Goal: Task Accomplishment & Management: Use online tool/utility

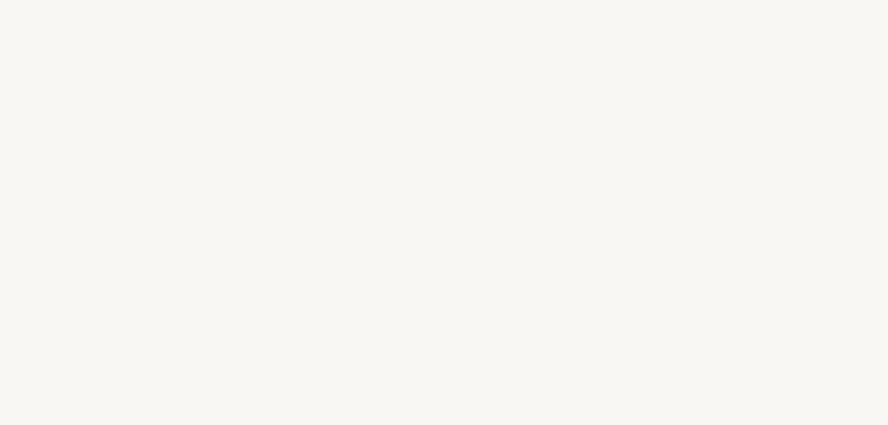
select select "FR"
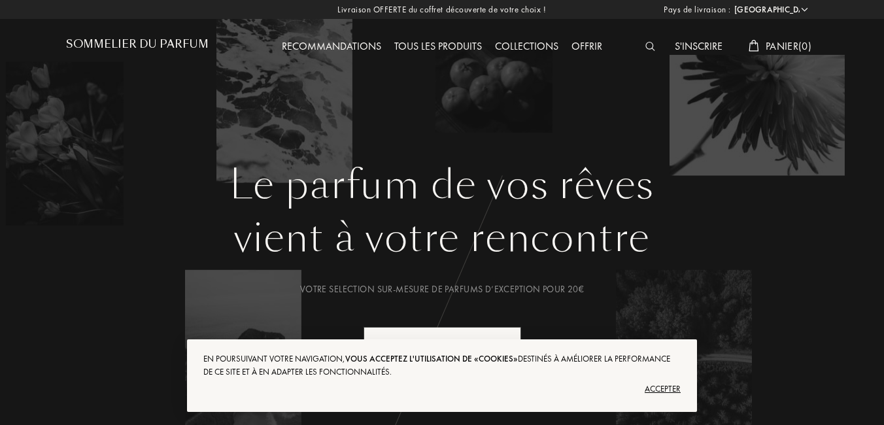
drag, startPoint x: 883, startPoint y: 28, endPoint x: 889, endPoint y: 63, distance: 35.8
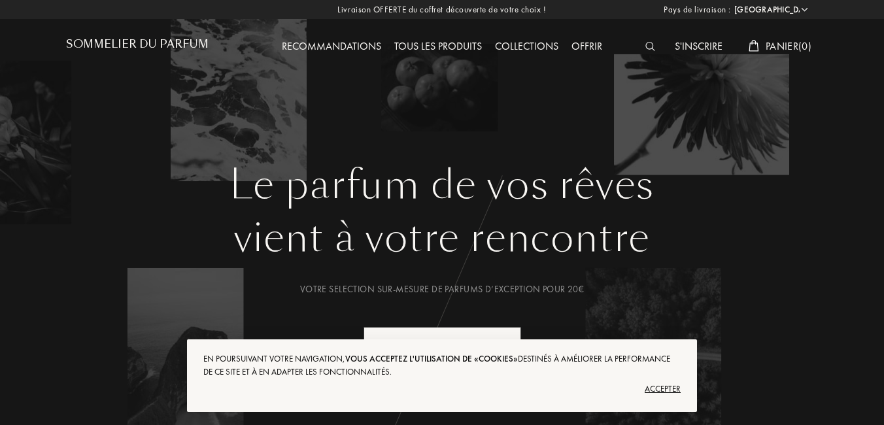
click at [147, 43] on h1 "Sommelier du Parfum" at bounding box center [137, 44] width 143 height 12
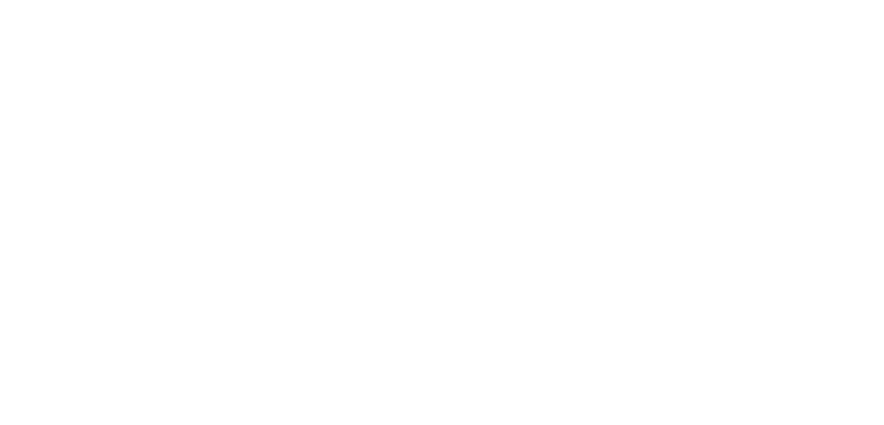
select select "FR"
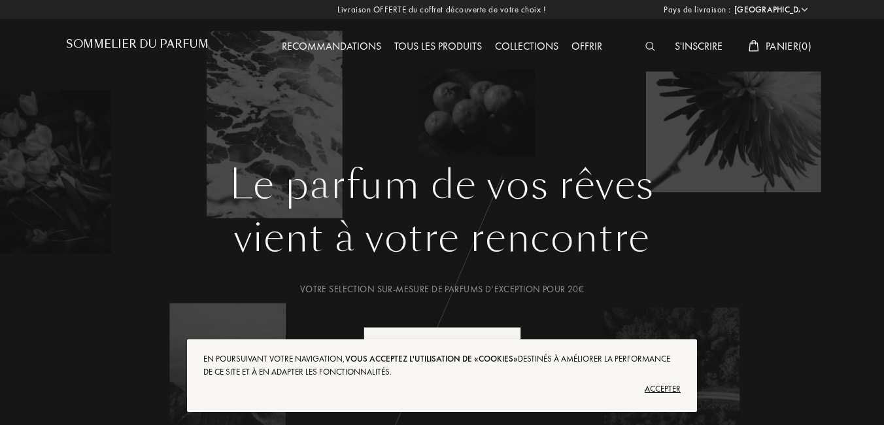
click at [744, 289] on div "Votre selection sur-mesure de parfums d’exception pour 20€" at bounding box center [442, 289] width 732 height 14
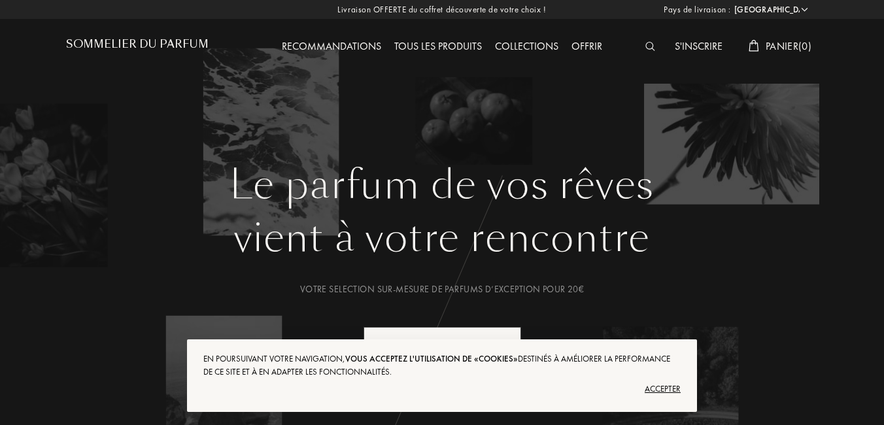
click at [656, 389] on div "Accepter" at bounding box center [441, 389] width 477 height 21
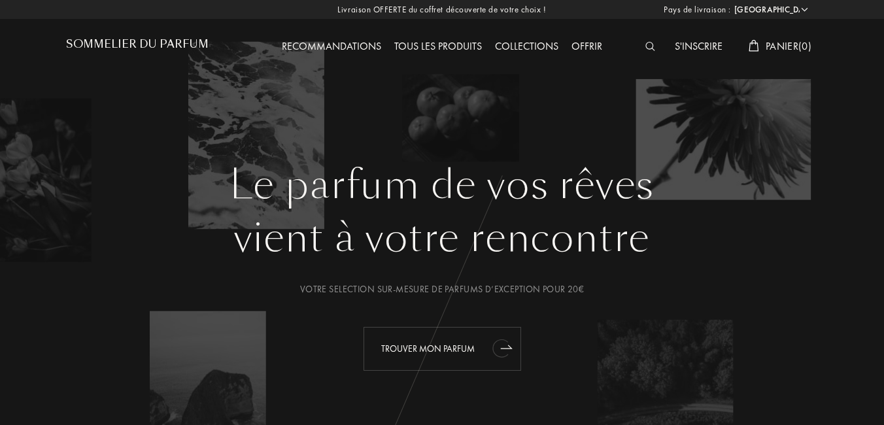
click at [433, 345] on div "Trouver mon parfum" at bounding box center [442, 349] width 158 height 44
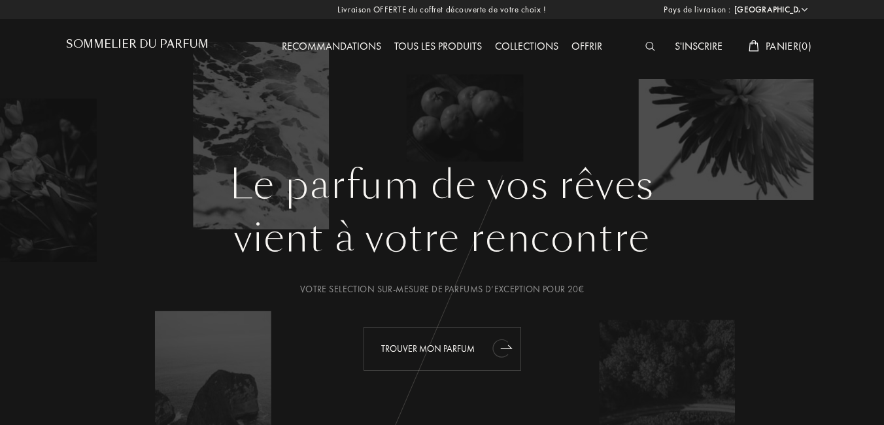
click at [510, 346] on icon "animation" at bounding box center [502, 348] width 26 height 26
click at [493, 346] on icon "animation" at bounding box center [502, 348] width 26 height 26
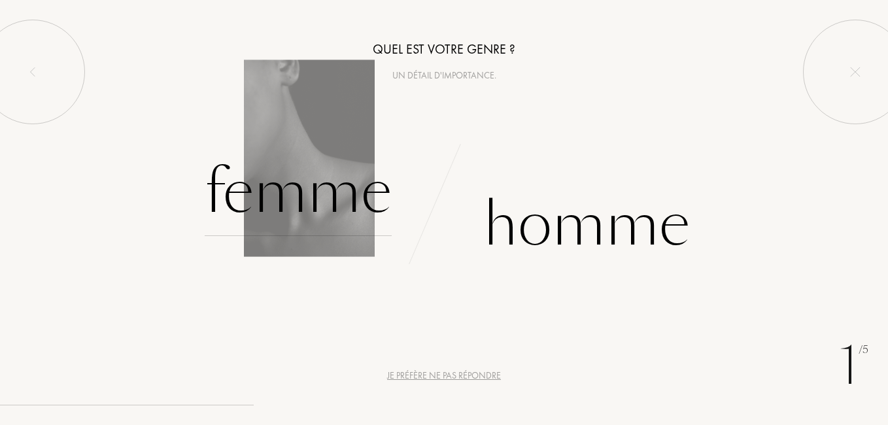
click at [328, 195] on div "Femme" at bounding box center [298, 192] width 187 height 88
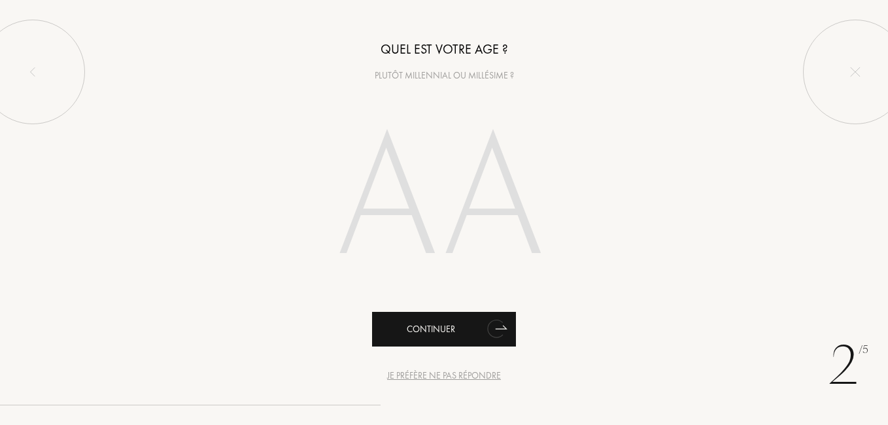
click at [506, 329] on icon "animation" at bounding box center [501, 327] width 11 height 3
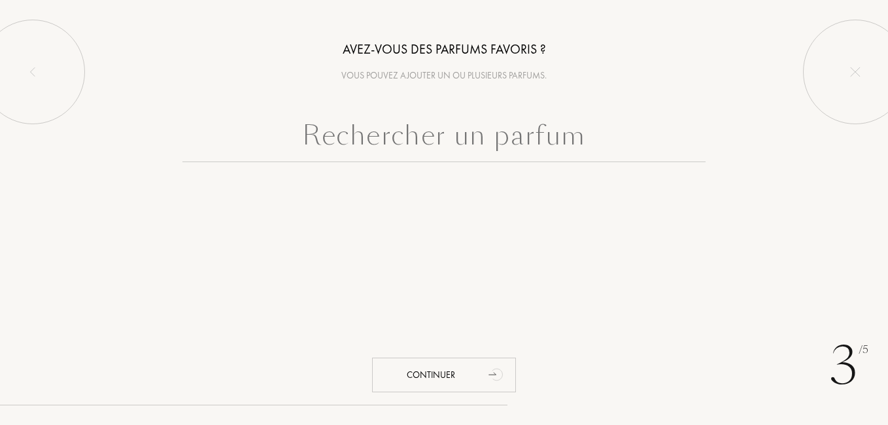
click at [418, 146] on input "text" at bounding box center [443, 138] width 523 height 47
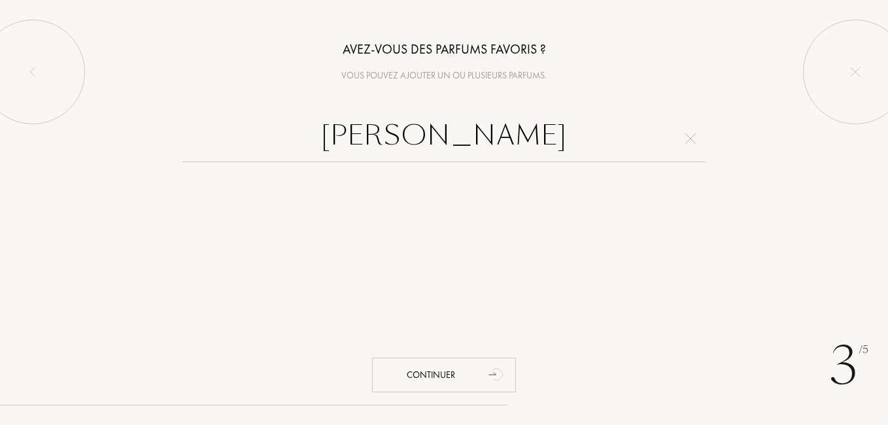
click at [435, 135] on input "[PERSON_NAME]" at bounding box center [443, 138] width 523 height 47
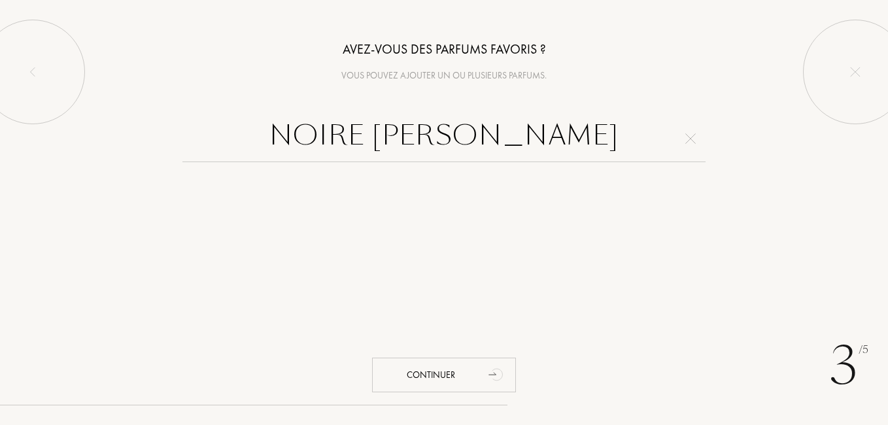
click at [539, 140] on input "NOIRE [PERSON_NAME]" at bounding box center [443, 138] width 523 height 47
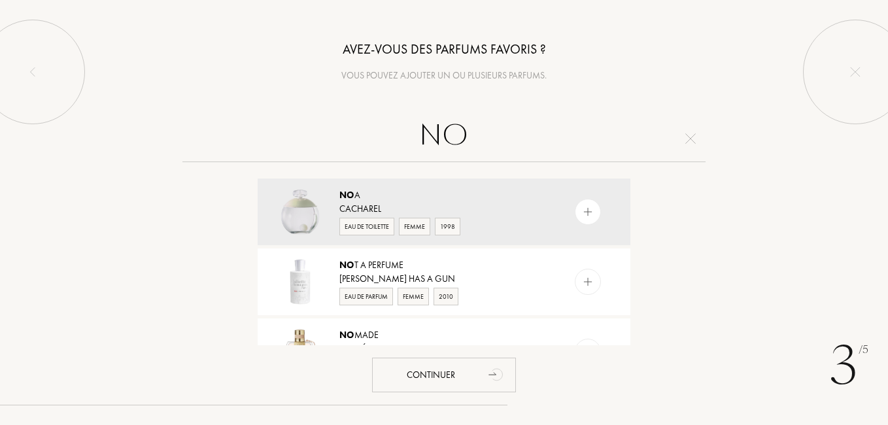
type input "N"
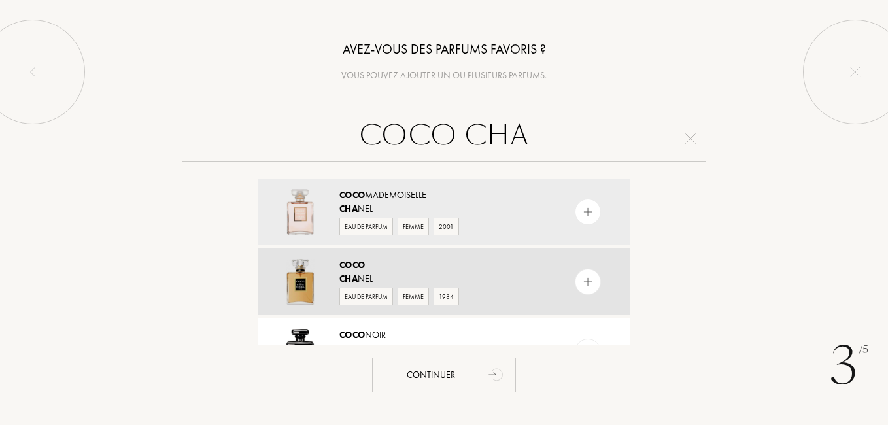
type input "COCO CHA"
click at [324, 291] on div at bounding box center [300, 281] width 59 height 47
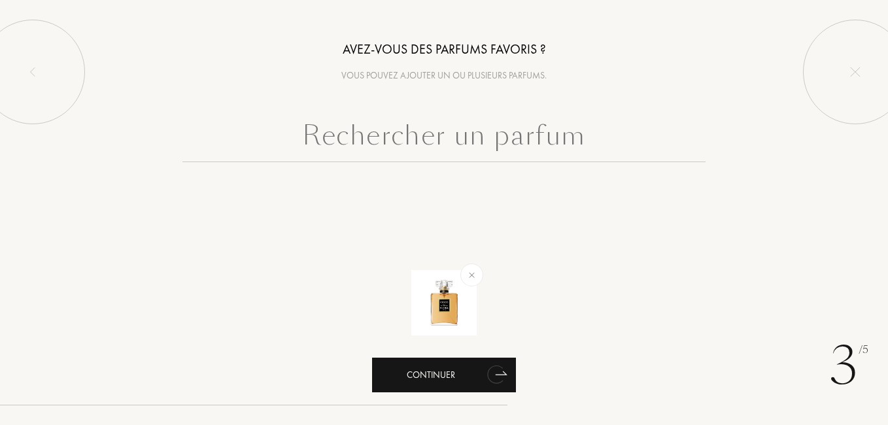
click at [434, 380] on div "Continuer" at bounding box center [444, 375] width 144 height 35
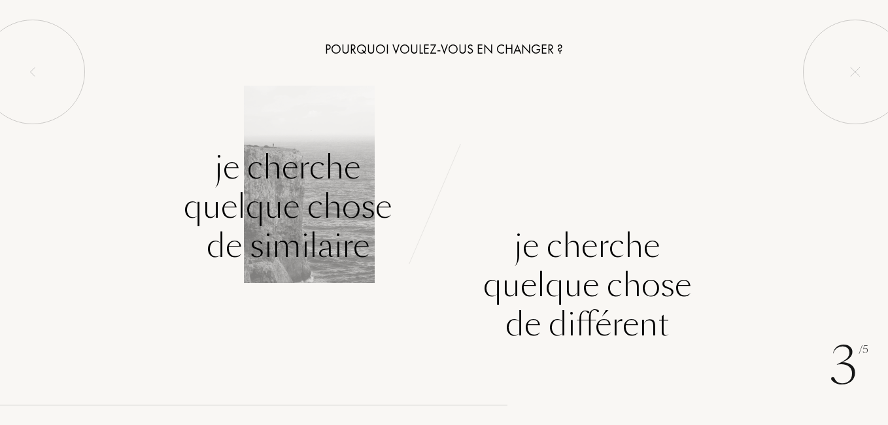
click at [303, 205] on div "Je cherche quelque chose de similaire" at bounding box center [288, 207] width 208 height 118
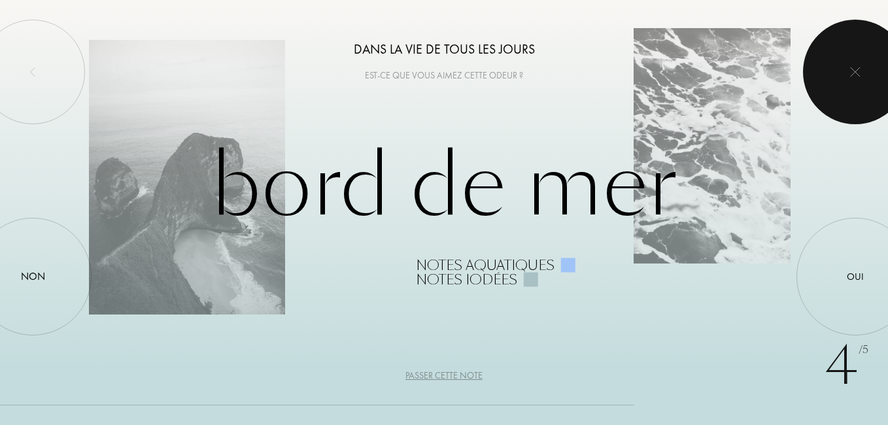
click at [854, 68] on img at bounding box center [855, 72] width 10 height 10
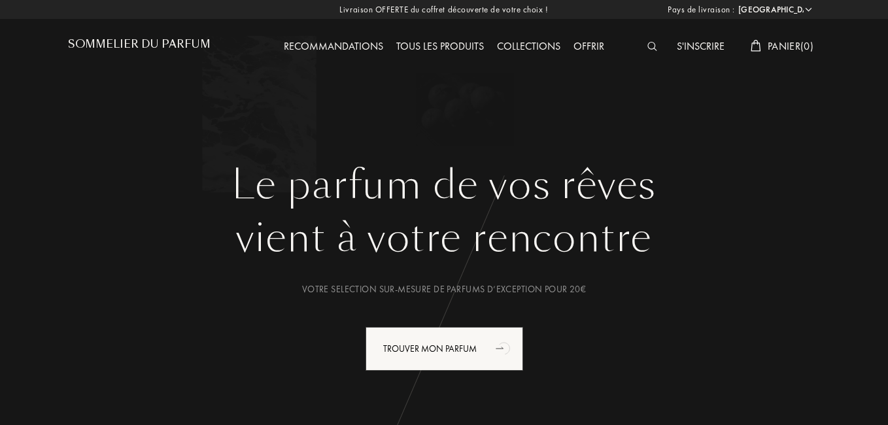
select select "FR"
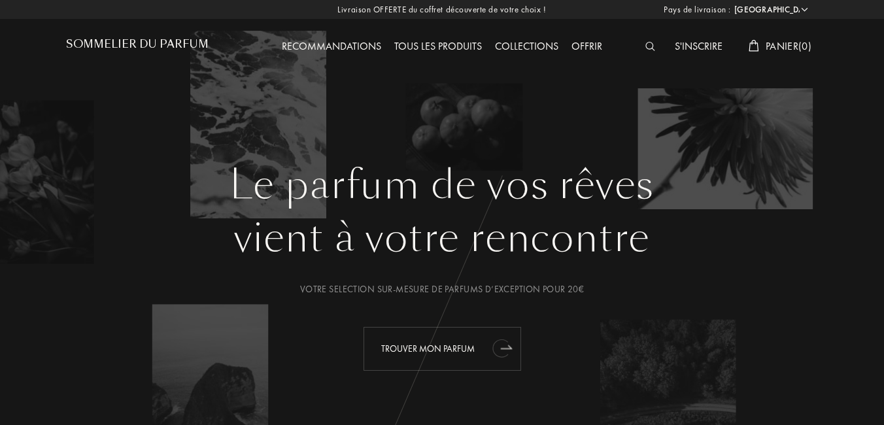
click at [482, 349] on div "Trouver mon parfum" at bounding box center [442, 349] width 158 height 44
click at [443, 345] on div "Trouver mon parfum" at bounding box center [442, 349] width 158 height 44
click at [445, 345] on div "Trouver mon parfum" at bounding box center [442, 349] width 158 height 44
click at [497, 354] on icon "animation" at bounding box center [502, 348] width 26 height 26
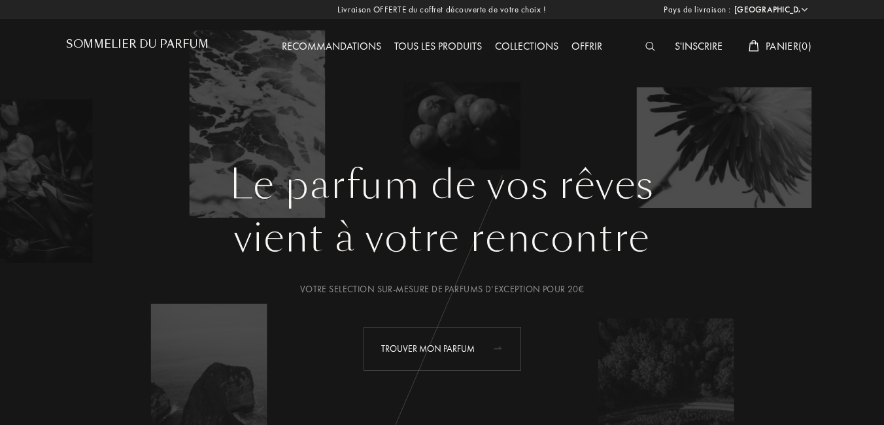
click at [444, 341] on div "Trouver mon parfum" at bounding box center [442, 349] width 158 height 44
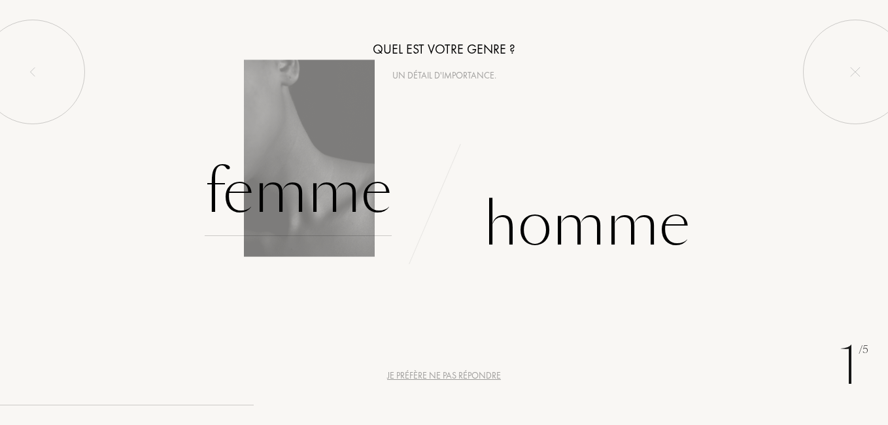
click at [337, 194] on div "Femme" at bounding box center [298, 192] width 187 height 88
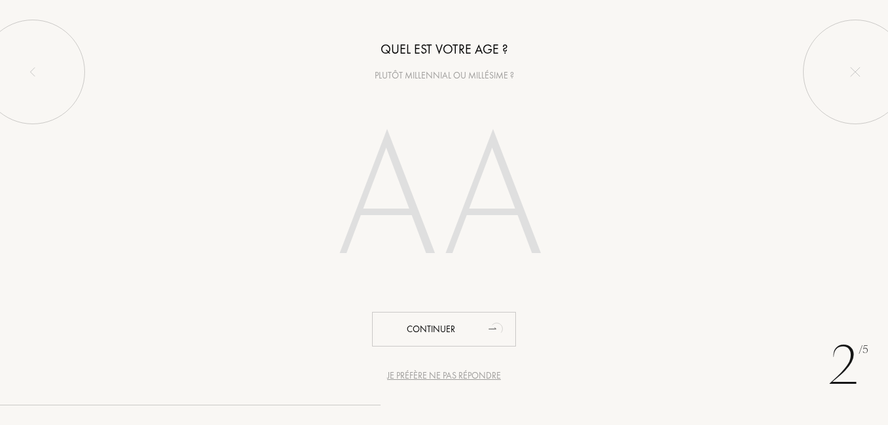
click at [358, 214] on input "number" at bounding box center [443, 202] width 281 height 226
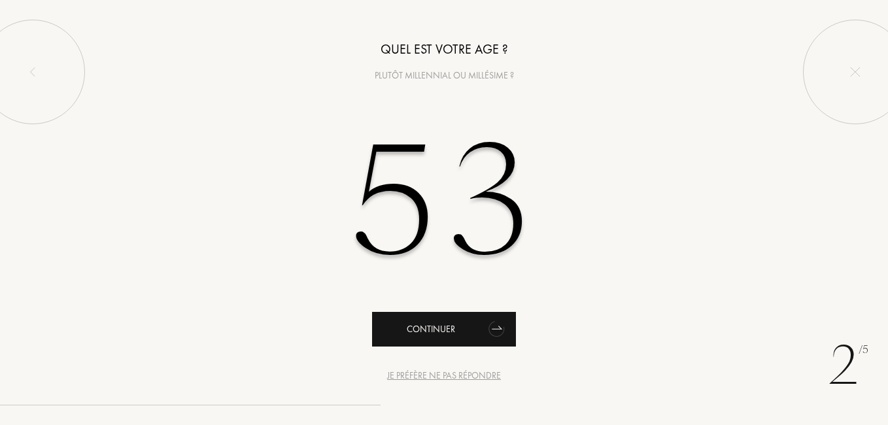
type input "53"
click at [415, 332] on div "Continuer" at bounding box center [444, 329] width 144 height 35
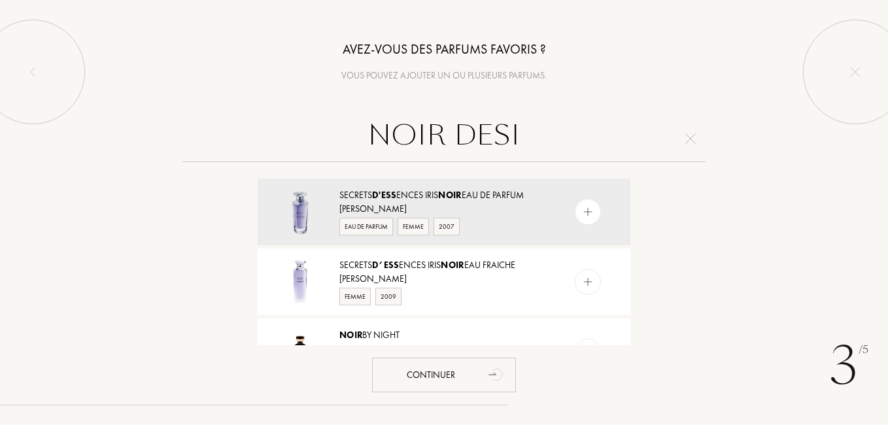
type input "NOIR DESI"
drag, startPoint x: 637, startPoint y: 202, endPoint x: 643, endPoint y: 246, distance: 44.2
click at [643, 246] on div "NOIR DESI Secrets d'ess ences Iris Noir Eau de parfum Yves Rocher Eau de Parfum…" at bounding box center [444, 230] width 888 height 230
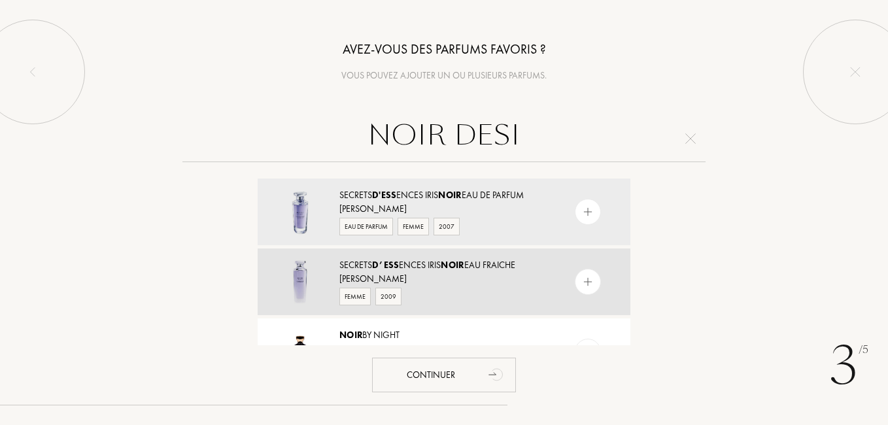
drag, startPoint x: 643, startPoint y: 246, endPoint x: 556, endPoint y: 271, distance: 91.2
click at [556, 271] on div "Secrets d’Ess ences Iris Noir Eau Fraiche Yves Rocher Femme 2009" at bounding box center [444, 281] width 373 height 67
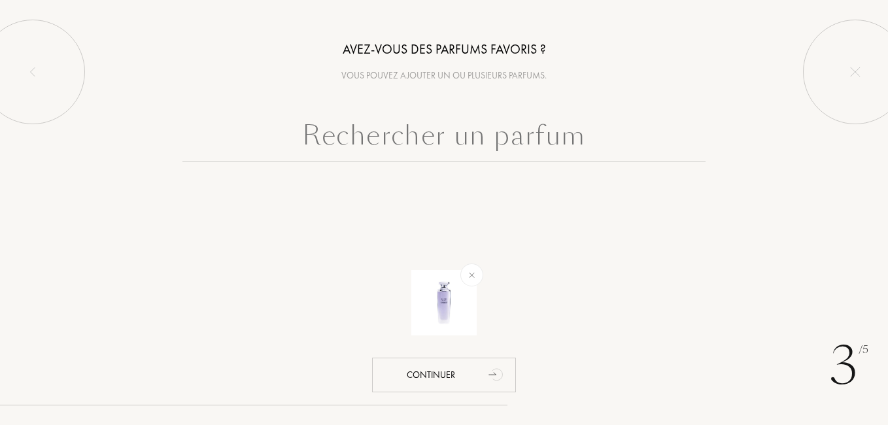
click at [374, 151] on input "text" at bounding box center [443, 138] width 523 height 47
click at [620, 134] on input "text" at bounding box center [443, 138] width 523 height 47
click at [473, 277] on img at bounding box center [471, 274] width 15 height 15
click at [467, 137] on input "text" at bounding box center [443, 138] width 523 height 47
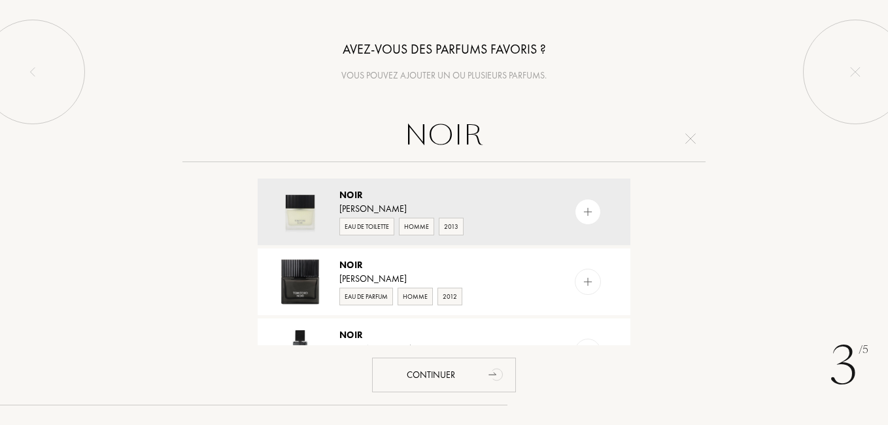
type input "NOIR"
